Goal: Understand process/instructions

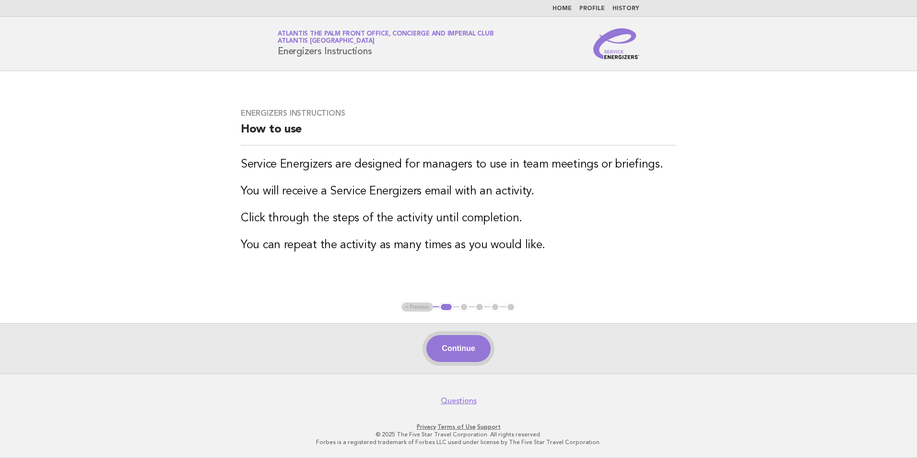
click at [471, 354] on button "Continue" at bounding box center [458, 348] width 64 height 27
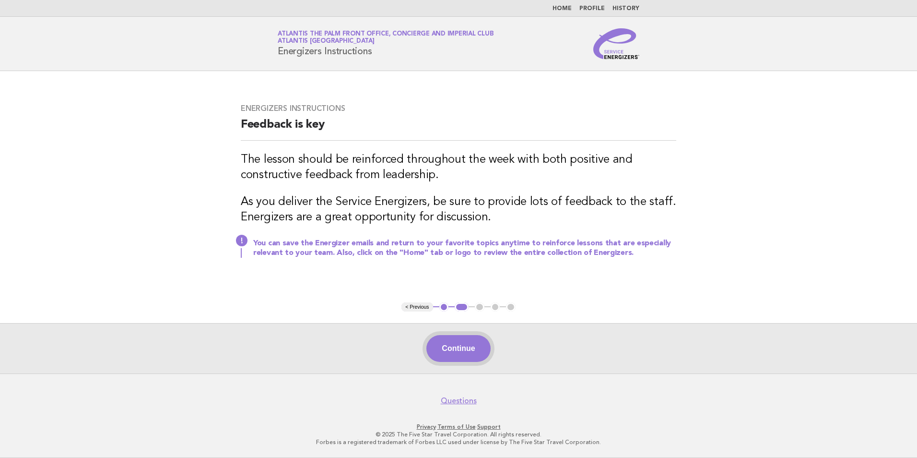
click at [450, 359] on button "Continue" at bounding box center [458, 348] width 64 height 27
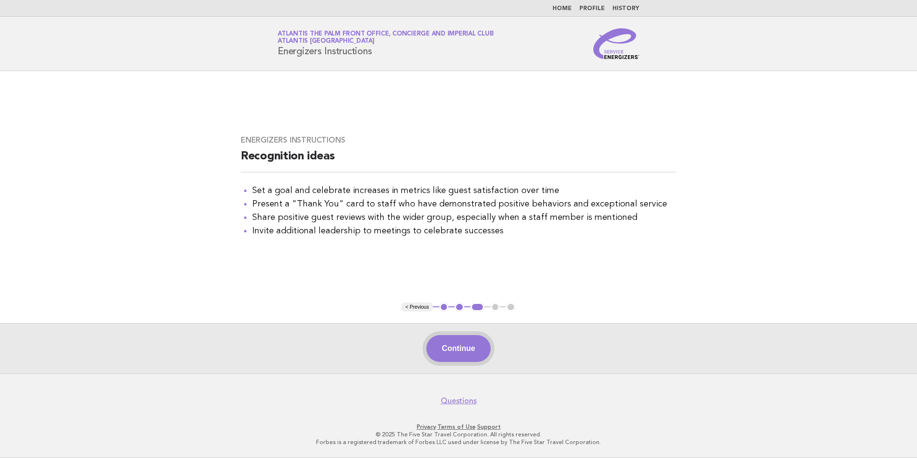
click at [465, 349] on button "Continue" at bounding box center [458, 348] width 64 height 27
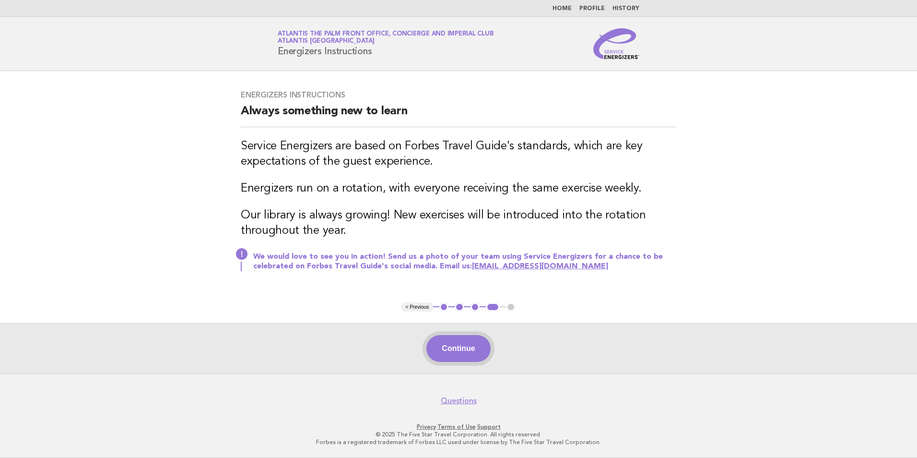
click at [458, 353] on button "Continue" at bounding box center [458, 348] width 64 height 27
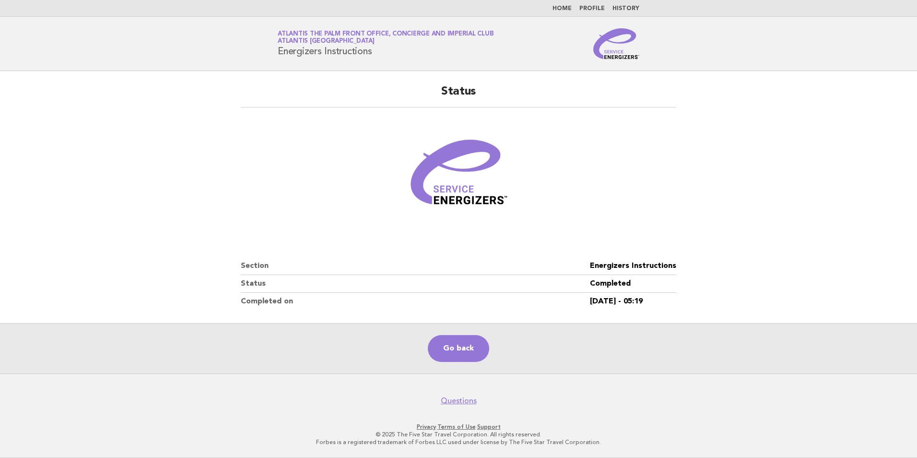
click at [204, 46] on header "Service Energizers Atlantis The Palm Front Office, Concierge and Imperial Club …" at bounding box center [458, 44] width 917 height 54
